Goal: Information Seeking & Learning: Learn about a topic

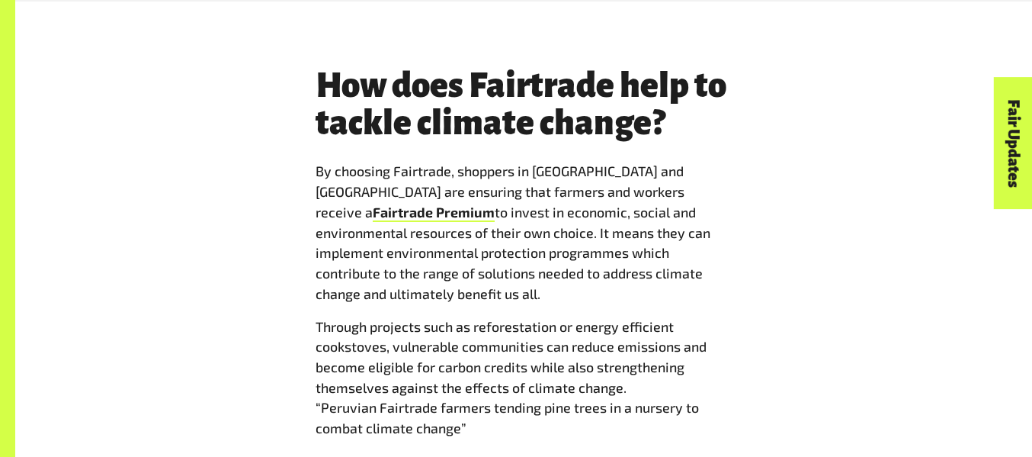
scroll to position [1775, 0]
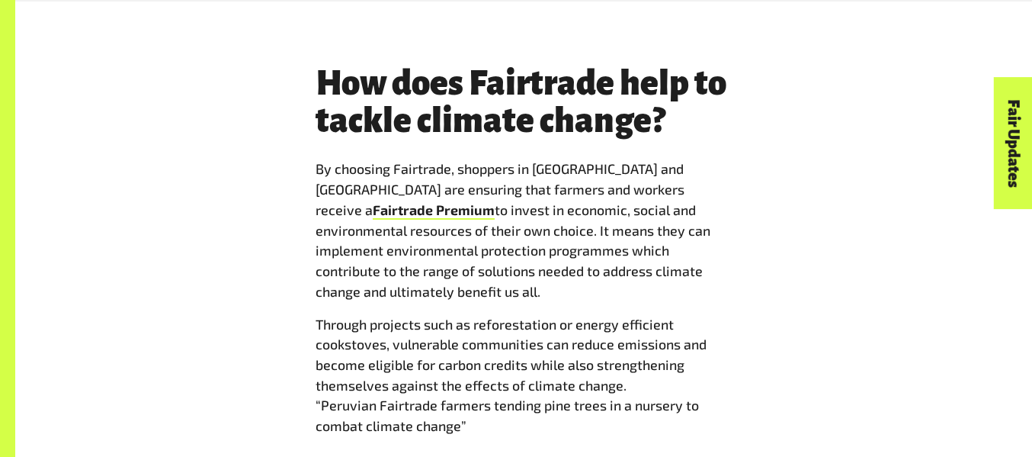
click at [721, 314] on p "Through projects such as reforestation or energy efficient cookstoves, vulnerab…" at bounding box center [524, 375] width 416 height 122
type textarea "*********"
click at [721, 314] on p "Through projects such as reforestation or energy efficient cookstoves, vulnerab…" at bounding box center [524, 375] width 416 height 122
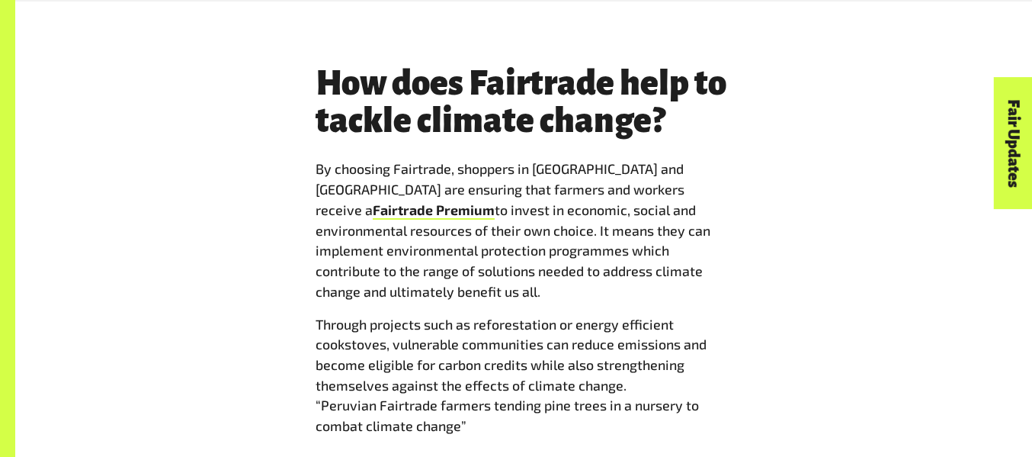
click at [613, 251] on p "By choosing Fairtrade, shoppers in [GEOGRAPHIC_DATA] and [GEOGRAPHIC_DATA] are …" at bounding box center [524, 230] width 416 height 143
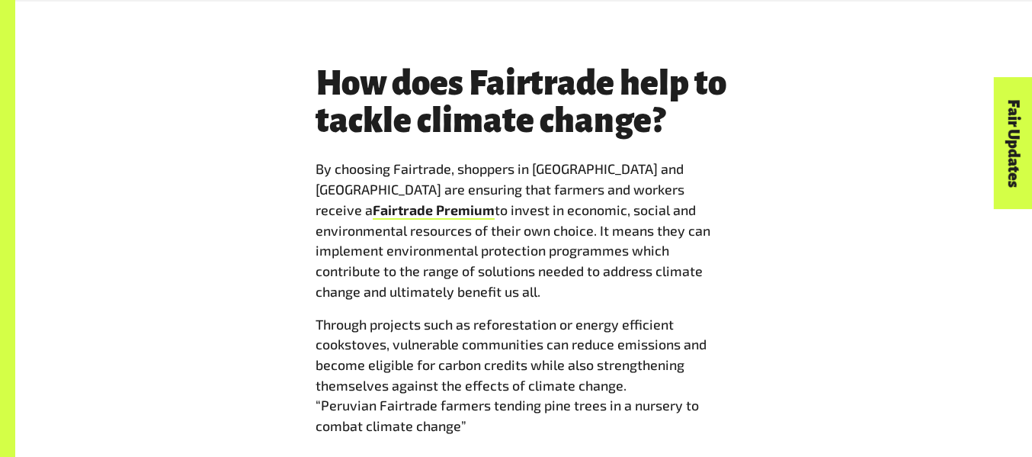
click at [563, 314] on p "Through projects such as reforestation or energy efficient cookstoves, vulnerab…" at bounding box center [524, 375] width 416 height 122
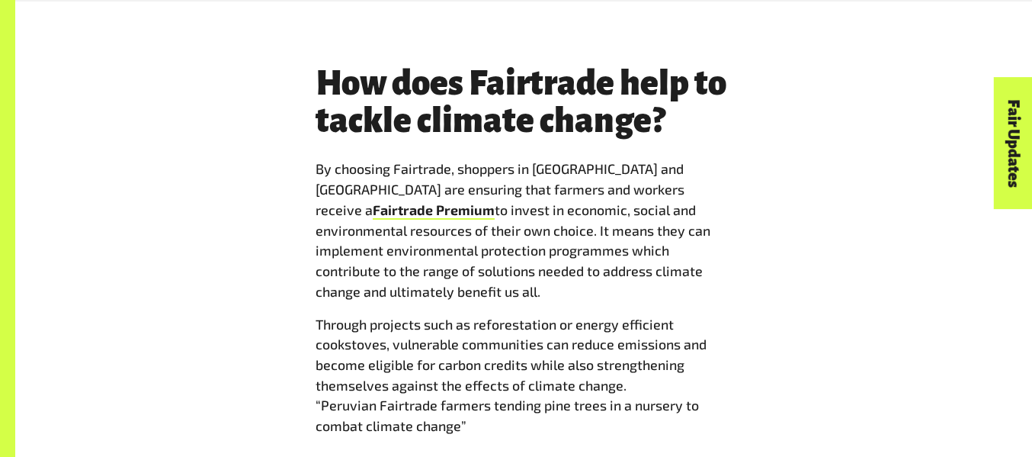
click at [348, 314] on p "Through projects such as reforestation or energy efficient cookstoves, vulnerab…" at bounding box center [524, 375] width 416 height 122
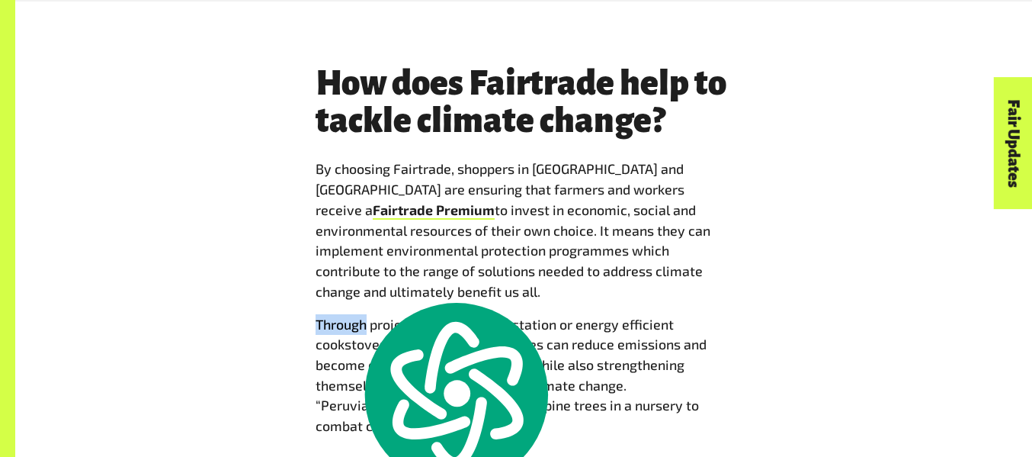
click at [348, 314] on p "Through projects such as reforestation or energy efficient cookstoves, vulnerab…" at bounding box center [524, 375] width 416 height 122
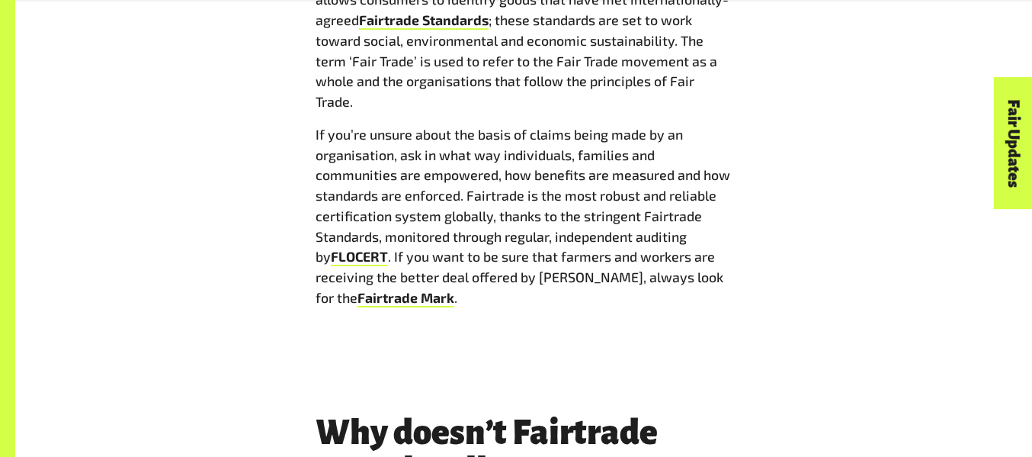
scroll to position [2882, 0]
